Goal: Find specific page/section: Find specific page/section

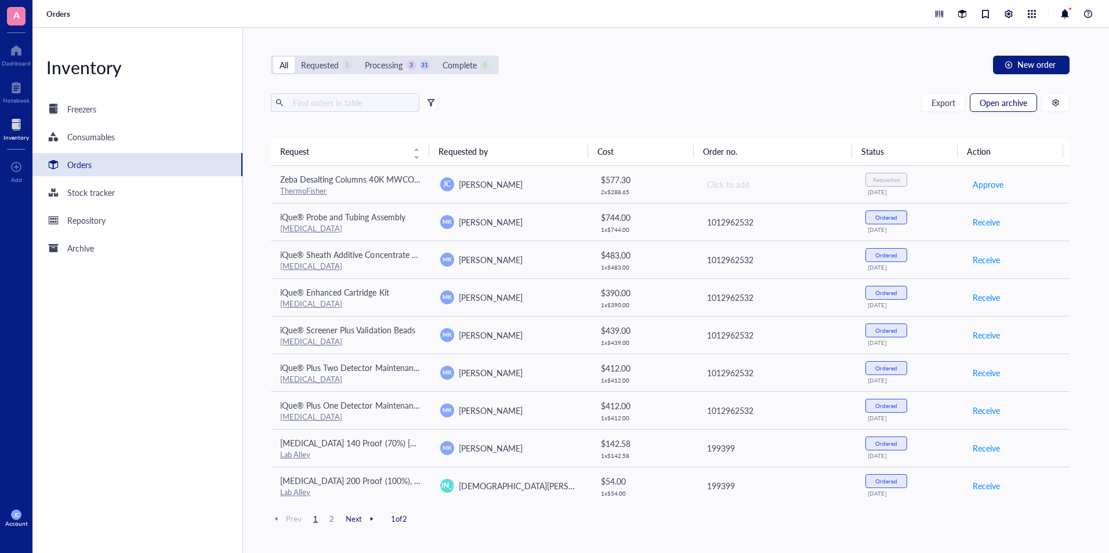
click at [985, 101] on span "Open archive" at bounding box center [1003, 102] width 48 height 9
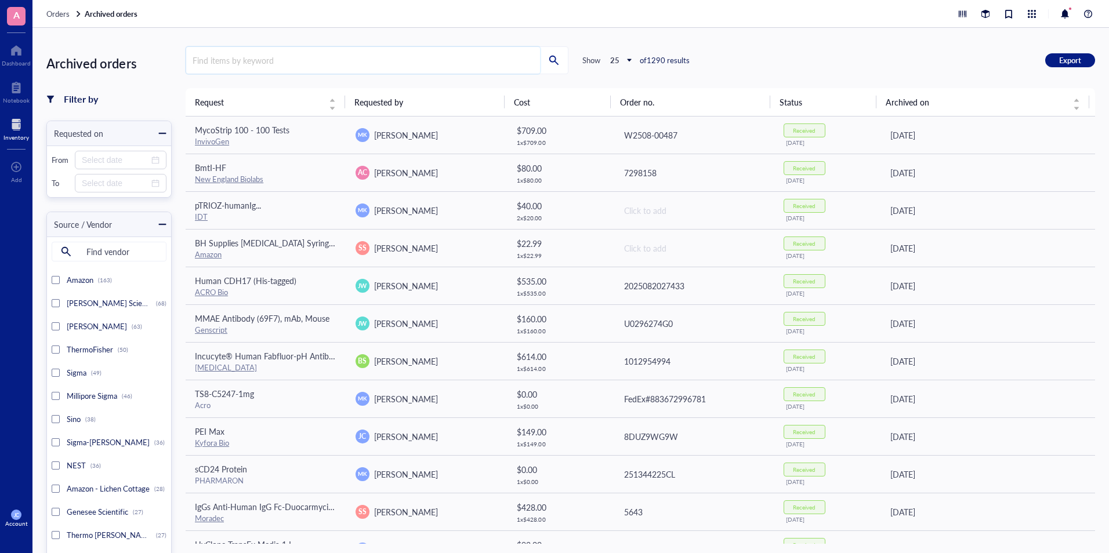
click at [281, 63] on input "search" at bounding box center [363, 60] width 354 height 27
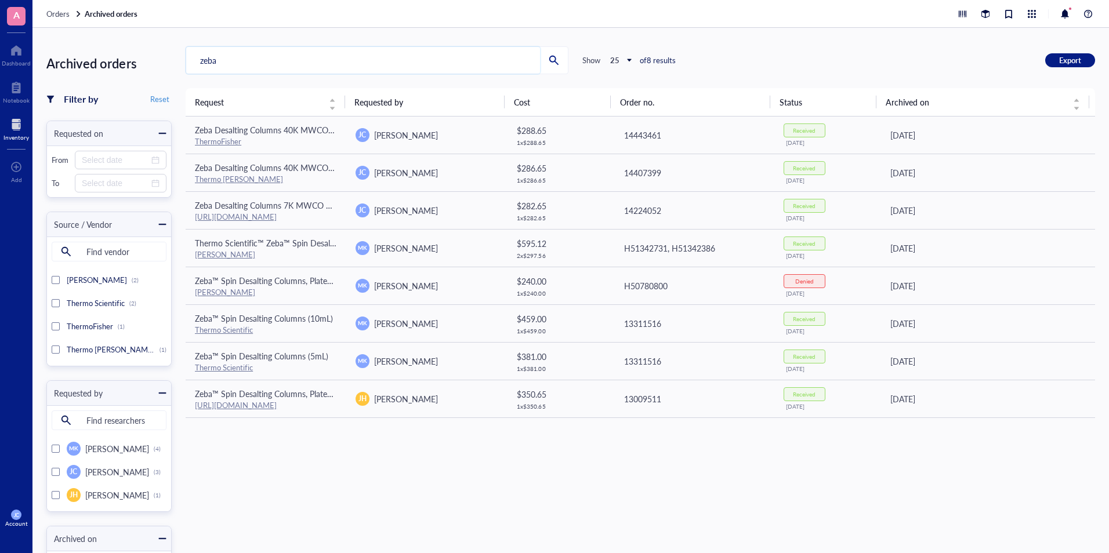
type input "zeba"
